Goal: Task Accomplishment & Management: Manage account settings

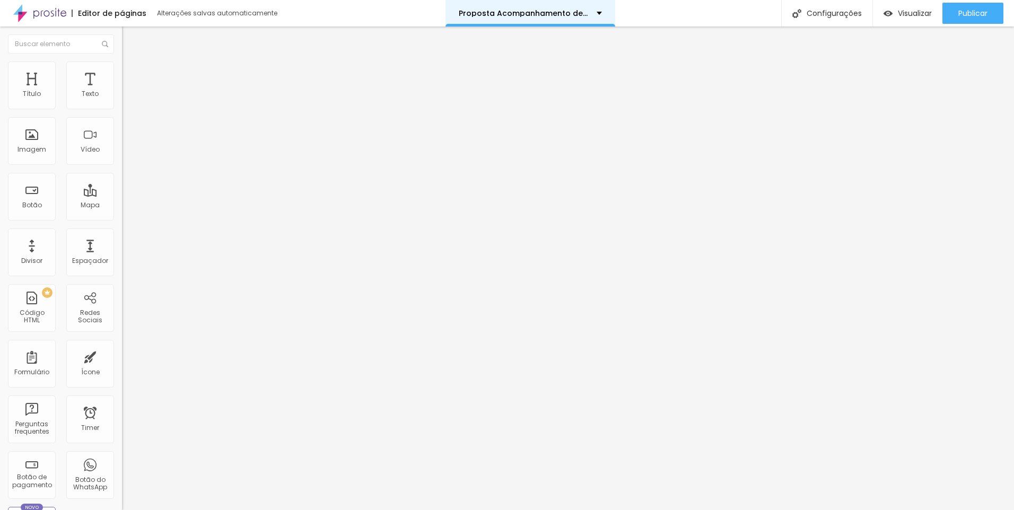
click at [577, 21] on div "Proposta Acompanhamento de Bebê" at bounding box center [531, 13] width 170 height 27
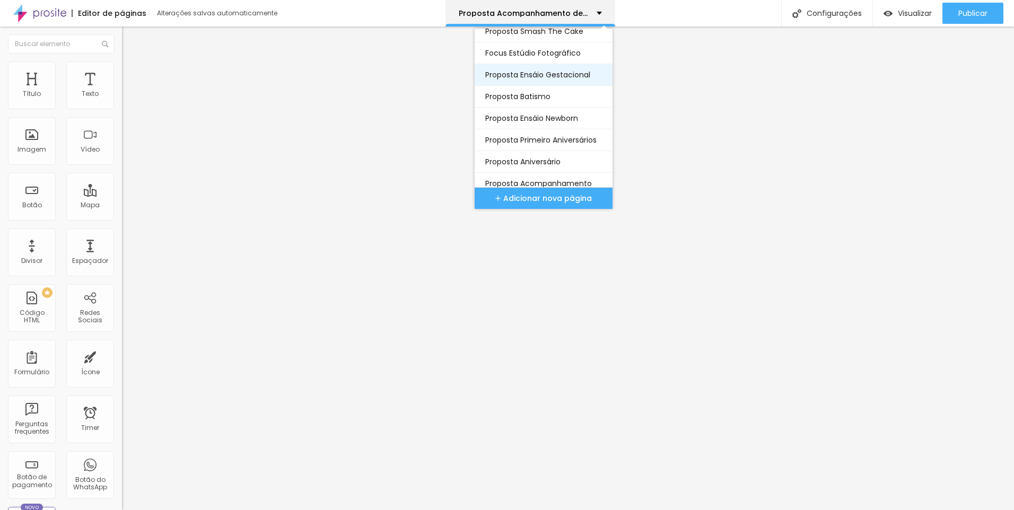
scroll to position [54, 0]
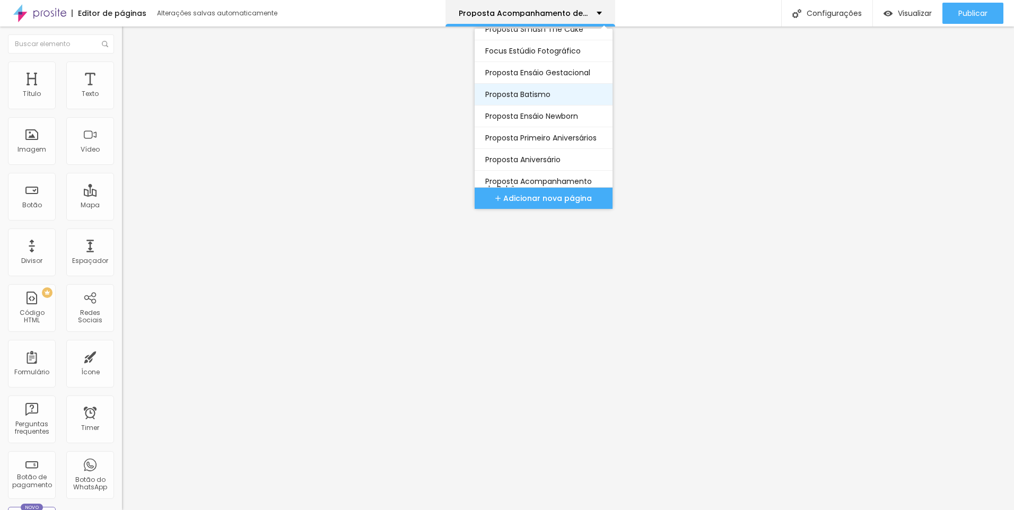
click at [555, 90] on link "Proposta Batismo" at bounding box center [543, 94] width 117 height 21
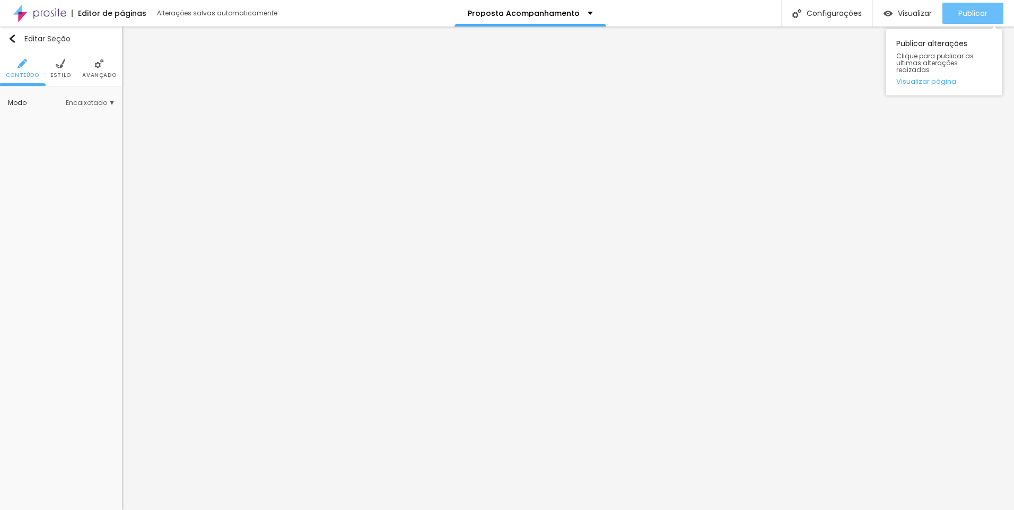
click at [959, 16] on span "Publicar" at bounding box center [972, 13] width 29 height 8
